Goal: Task Accomplishment & Management: Manage account settings

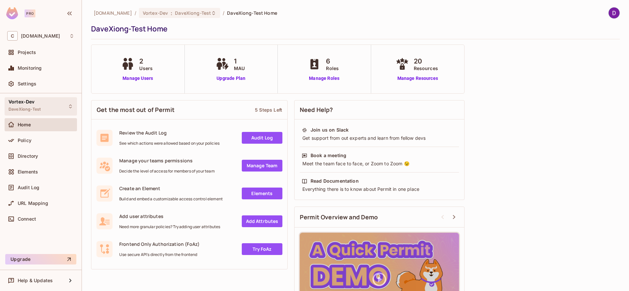
click at [56, 109] on div "Vortex-Dev DaveXiong-Test" at bounding box center [41, 106] width 72 height 18
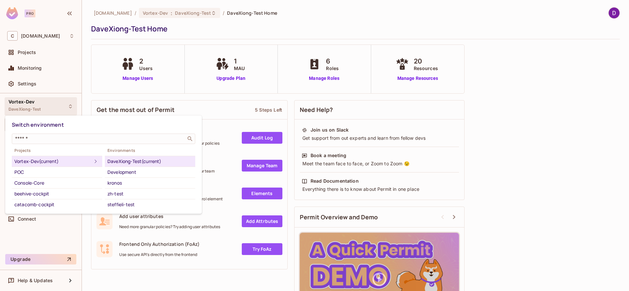
click at [218, 39] on div at bounding box center [314, 145] width 629 height 291
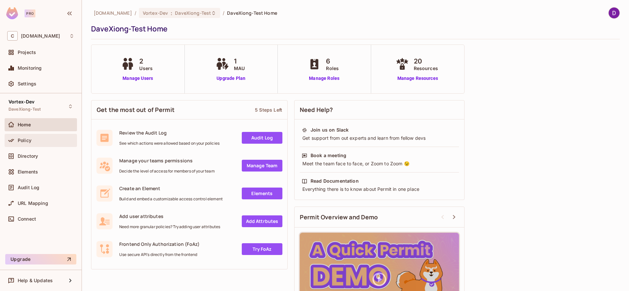
click at [31, 143] on div "Policy" at bounding box center [40, 141] width 67 height 8
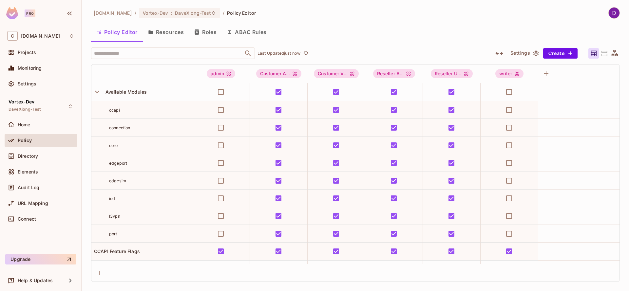
click at [172, 35] on button "Resources" at bounding box center [166, 32] width 46 height 16
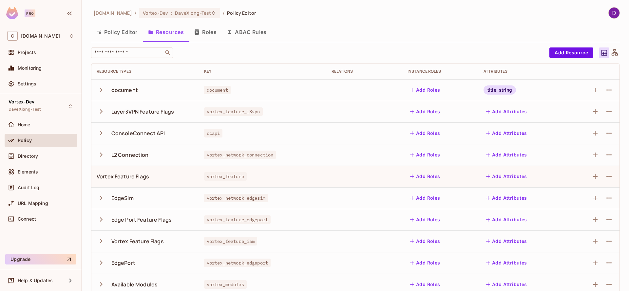
click at [207, 33] on button "Roles" at bounding box center [205, 32] width 33 height 16
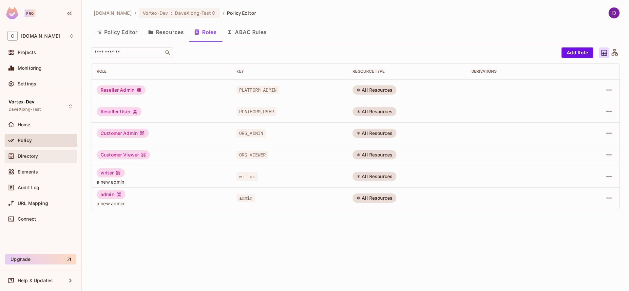
click at [41, 159] on div "Directory" at bounding box center [40, 156] width 67 height 8
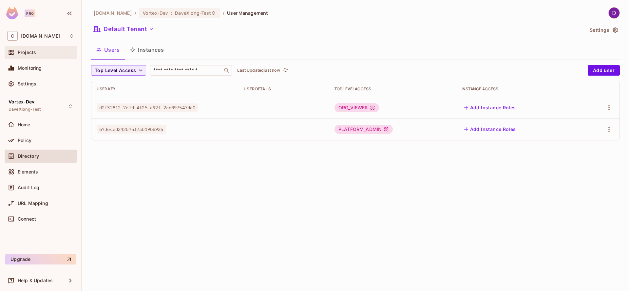
click at [40, 53] on div "Projects" at bounding box center [46, 52] width 57 height 5
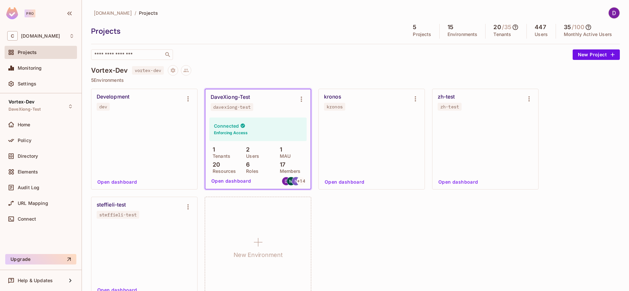
scroll to position [27, 0]
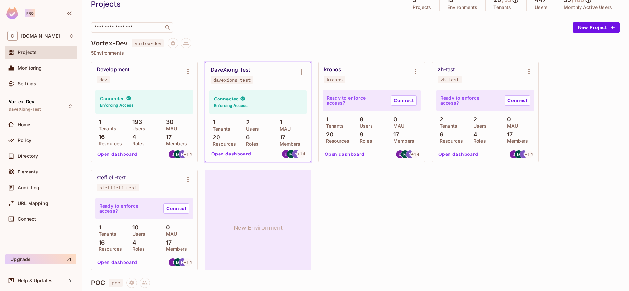
click at [263, 223] on icon at bounding box center [258, 215] width 16 height 16
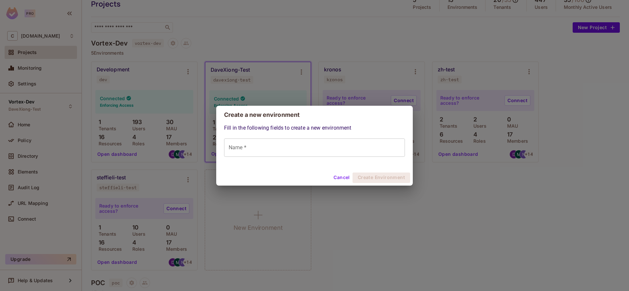
click at [265, 148] on input "Name *" at bounding box center [314, 148] width 181 height 18
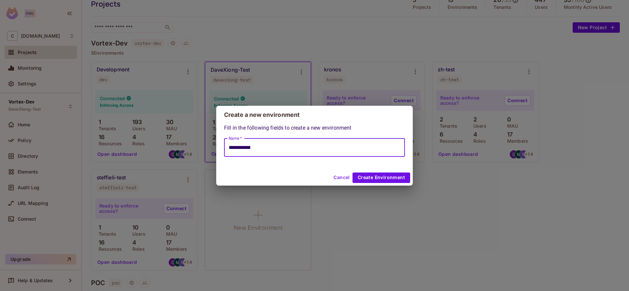
click at [246, 147] on input "**********" at bounding box center [314, 148] width 181 height 18
click at [290, 149] on input "**********" at bounding box center [314, 148] width 181 height 18
type input "**********"
click at [390, 179] on button "Create Environment" at bounding box center [381, 178] width 58 height 10
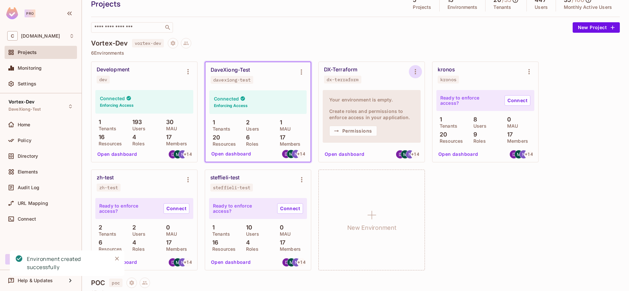
click at [415, 69] on icon "Environment settings" at bounding box center [415, 71] width 1 height 5
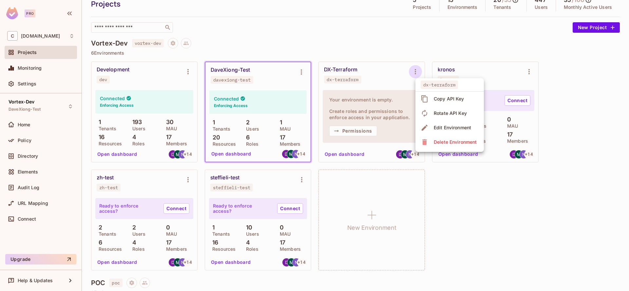
click at [454, 102] on div "Copy API Key" at bounding box center [449, 99] width 30 height 7
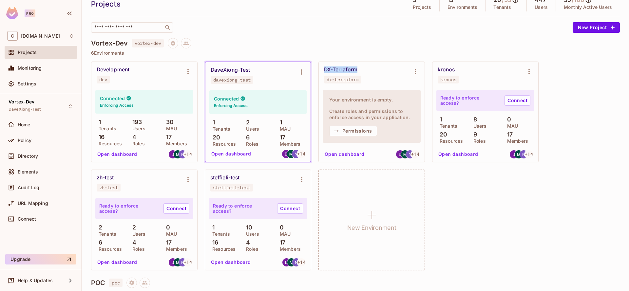
drag, startPoint x: 361, startPoint y: 69, endPoint x: 316, endPoint y: 67, distance: 45.2
click at [316, 67] on div "Development dev Connected Enforcing Access 1 Tenants 193 Users 30 MAU 16 Resour…" at bounding box center [355, 166] width 529 height 209
copy div "DX-Terraform"
click at [176, 46] on icon "Project settings" at bounding box center [173, 43] width 6 height 6
click at [196, 66] on div "Edit Project" at bounding box center [205, 68] width 26 height 7
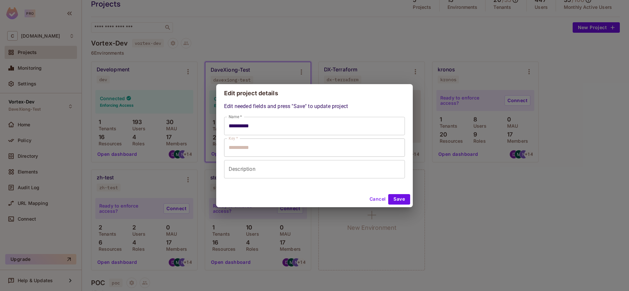
click at [369, 200] on button "Cancel" at bounding box center [377, 199] width 21 height 10
type input "**********"
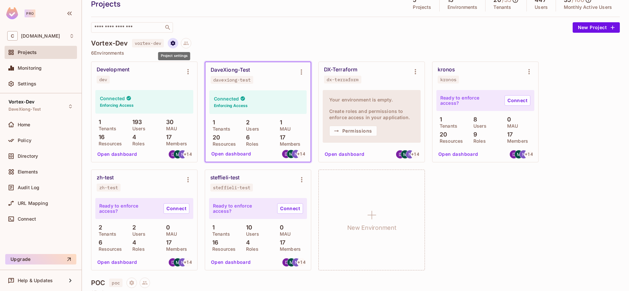
click at [175, 43] on icon "Project settings" at bounding box center [173, 43] width 5 height 5
click at [335, 44] on div at bounding box center [314, 145] width 629 height 291
click at [169, 44] on button "Project settings" at bounding box center [173, 43] width 10 height 10
click at [103, 44] on div at bounding box center [314, 145] width 629 height 291
click at [27, 82] on span "Settings" at bounding box center [27, 83] width 19 height 5
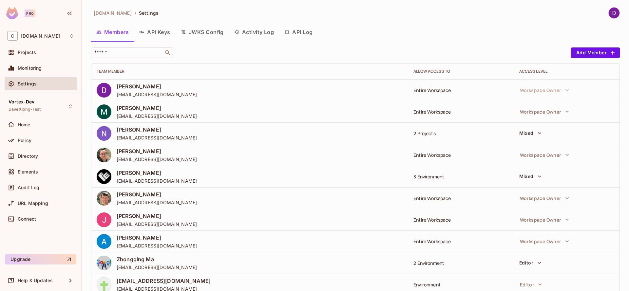
click at [151, 34] on button "API Keys" at bounding box center [155, 32] width 42 height 16
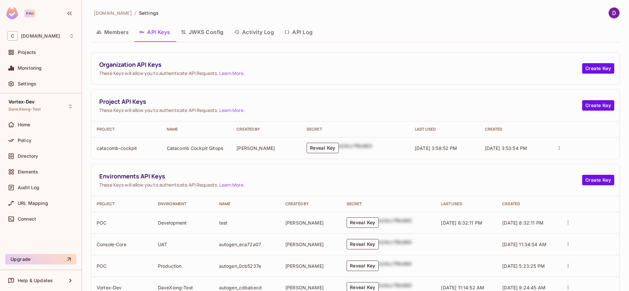
scroll to position [13, 0]
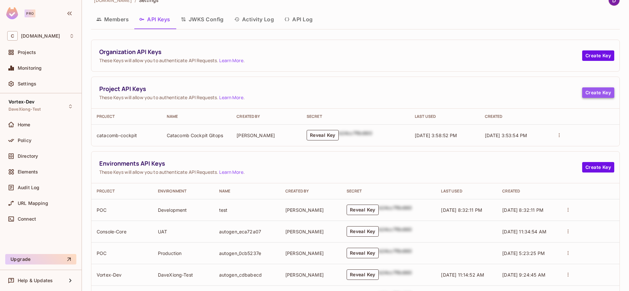
click at [598, 93] on button "Create Key" at bounding box center [598, 92] width 32 height 10
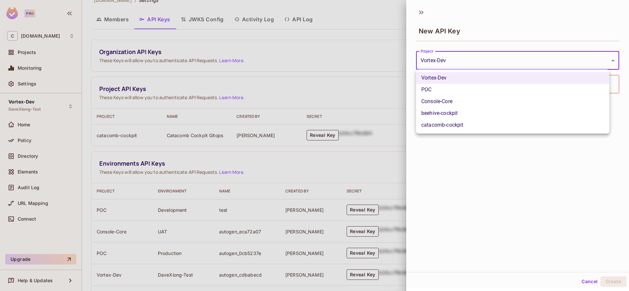
click at [443, 61] on body "Pro C [DOMAIN_NAME] Projects Monitoring Settings Vortex-Dev DaveXiong-Test Home…" at bounding box center [314, 145] width 629 height 291
click at [479, 41] on div at bounding box center [314, 145] width 629 height 291
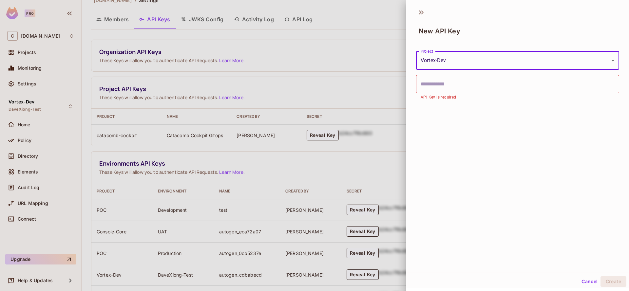
click at [455, 88] on input "text" at bounding box center [517, 84] width 203 height 18
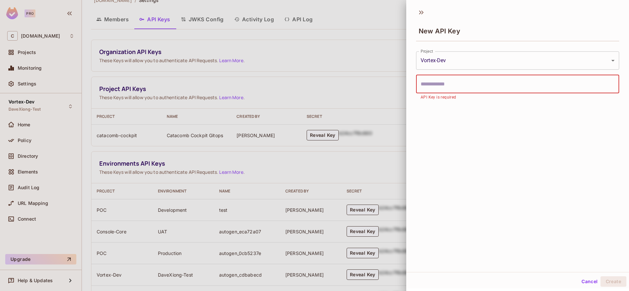
type input "*"
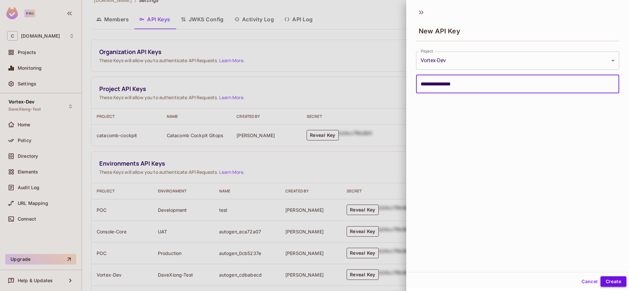
type input "**********"
click at [605, 280] on button "Create" at bounding box center [613, 281] width 26 height 10
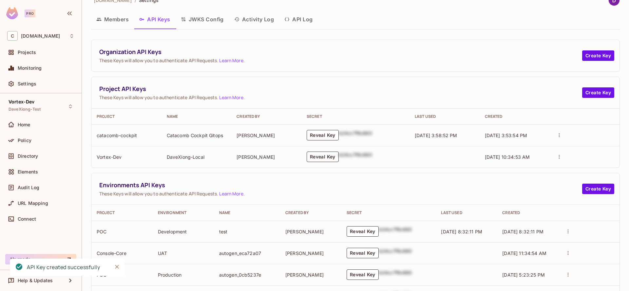
click at [326, 157] on button "Reveal Key" at bounding box center [323, 157] width 32 height 10
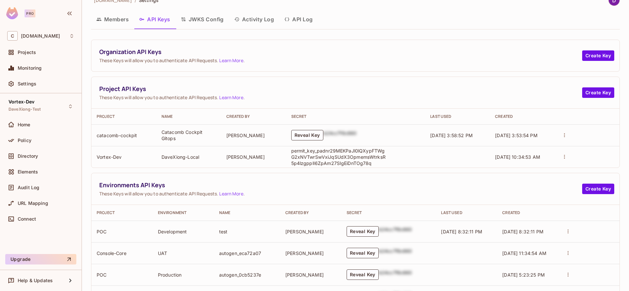
click at [330, 157] on p "permit_key_padnr29MEKPaJl0lQXypFTWgG2xNVTwrSwVxiJqSUdX3OpmemsWtrksR5p4lzgpplI6Z…" at bounding box center [338, 157] width 95 height 19
copy p "permit_key_padnr29MEKPaJl0lQXypFTWgG2xNVTwrSwVxiJqSUdX3OpmemsWtrksR5p4lzgpplI6Z…"
click at [38, 55] on div "Projects" at bounding box center [40, 52] width 67 height 8
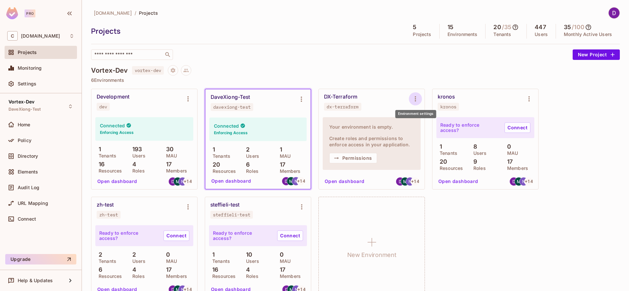
click at [414, 100] on icon "Environment settings" at bounding box center [415, 99] width 8 height 8
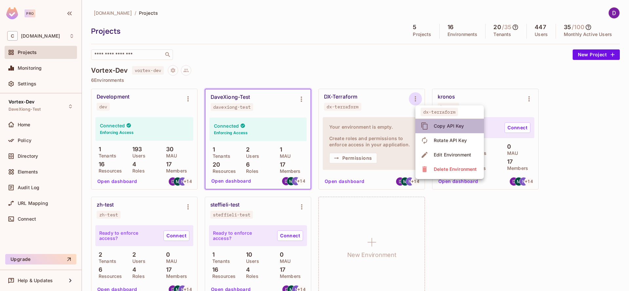
click at [449, 128] on div "Copy API Key" at bounding box center [449, 126] width 30 height 7
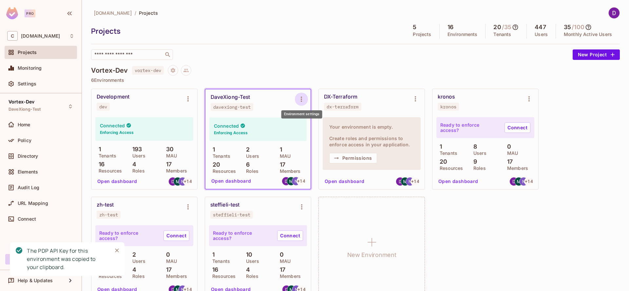
click at [305, 97] on icon "Environment settings" at bounding box center [301, 99] width 8 height 8
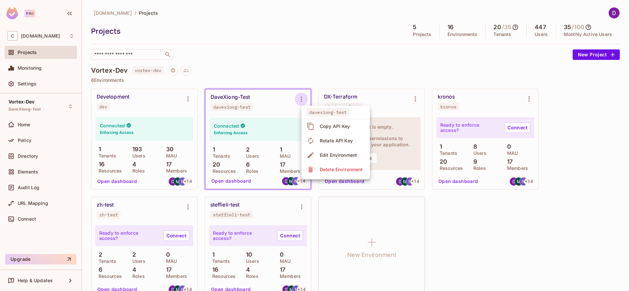
click at [396, 97] on div at bounding box center [314, 145] width 629 height 291
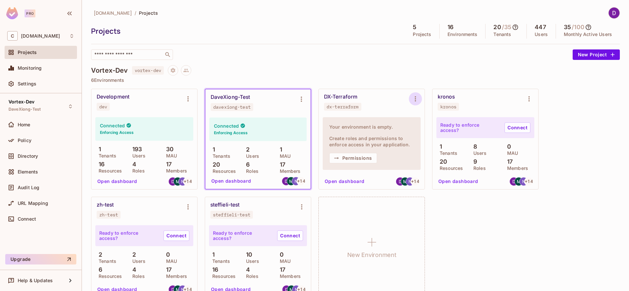
click at [414, 98] on icon "Environment settings" at bounding box center [415, 99] width 8 height 8
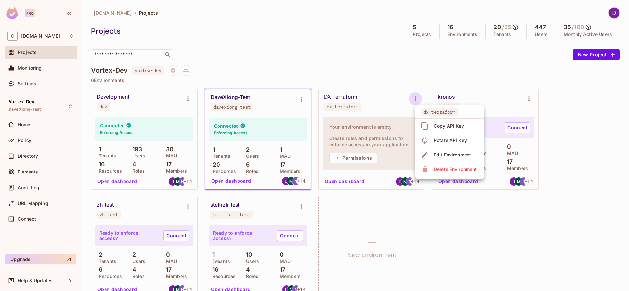
click at [452, 126] on div "Copy API Key" at bounding box center [449, 126] width 30 height 7
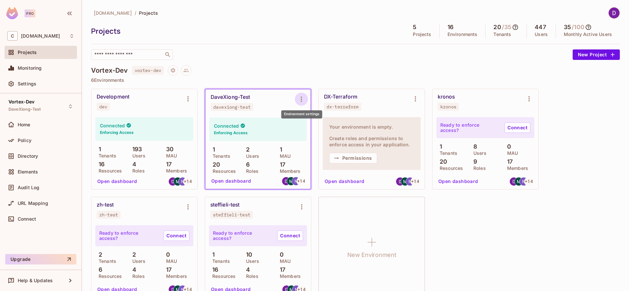
click at [302, 100] on icon "Environment settings" at bounding box center [301, 99] width 8 height 8
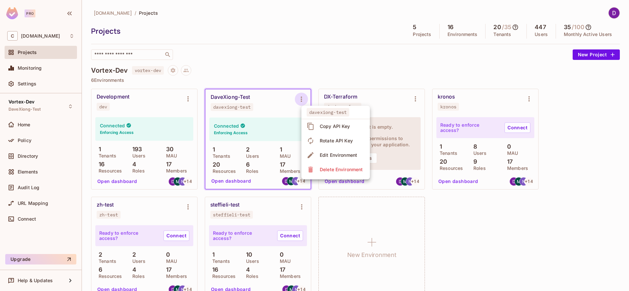
click at [29, 125] on div at bounding box center [314, 145] width 629 height 291
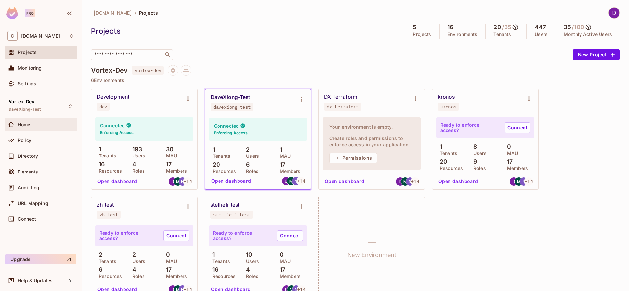
click at [21, 121] on div "Home" at bounding box center [40, 125] width 67 height 8
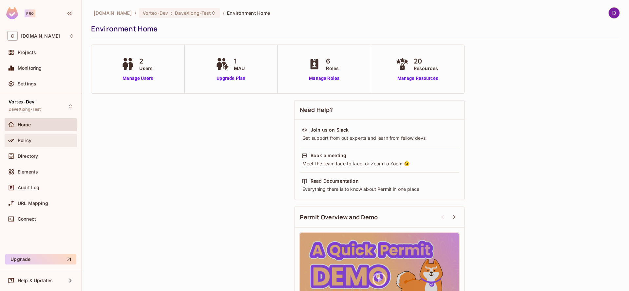
click at [23, 140] on span "Policy" at bounding box center [25, 140] width 14 height 5
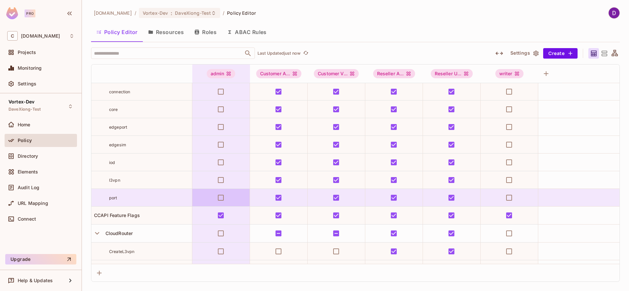
scroll to position [138, 0]
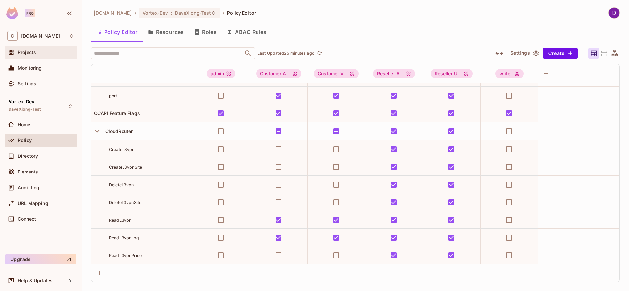
click at [40, 53] on div "Projects" at bounding box center [46, 52] width 57 height 5
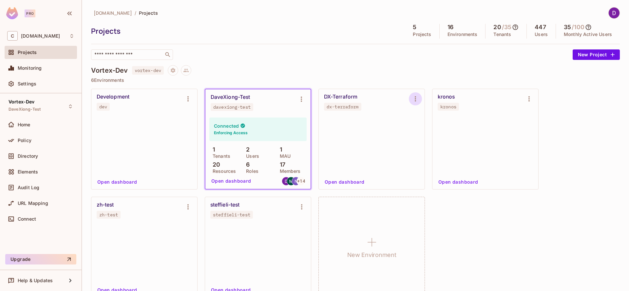
click at [418, 99] on icon "Environment settings" at bounding box center [415, 99] width 8 height 8
click at [436, 125] on div "Copy API Key" at bounding box center [449, 126] width 30 height 7
